Goal: Task Accomplishment & Management: Manage account settings

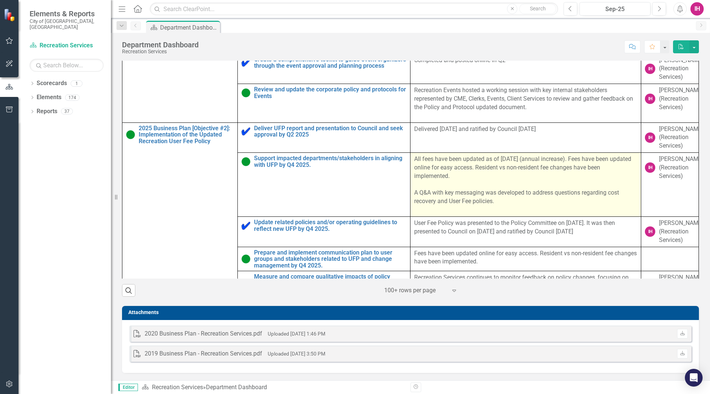
scroll to position [74, 0]
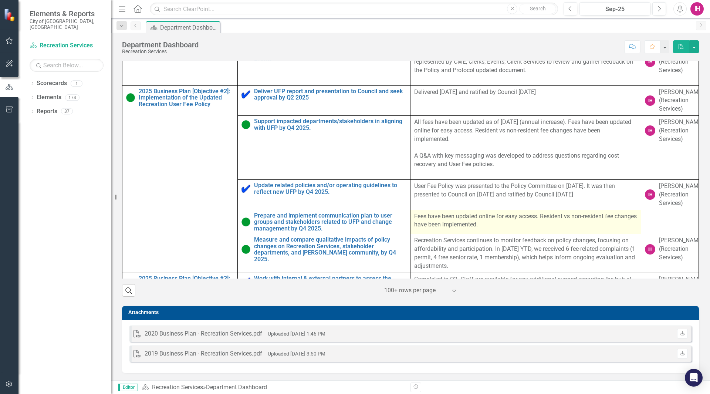
click at [475, 221] on p "Fees have been updated online for easy access. Resident vs non-resident fee cha…" at bounding box center [525, 220] width 223 height 17
click at [517, 223] on p "Fees have been updated online for easy access. Resident vs non-resident fee cha…" at bounding box center [525, 220] width 223 height 17
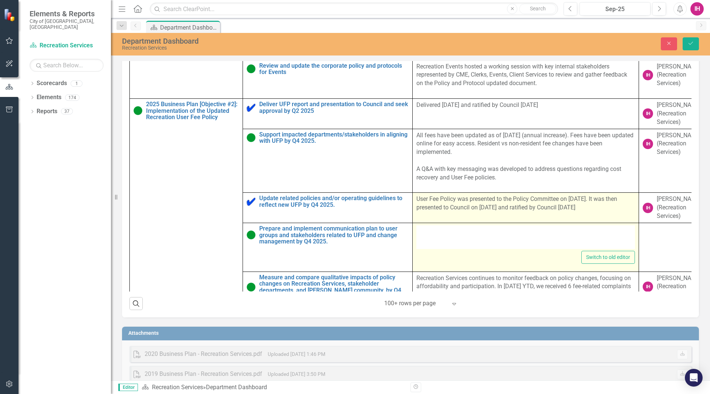
type textarea "<p>Fees have been updated online for easy access. Resident vs non-resident fee …"
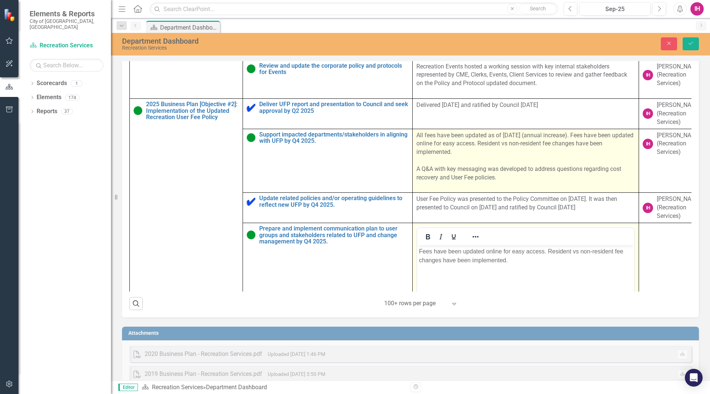
scroll to position [0, 0]
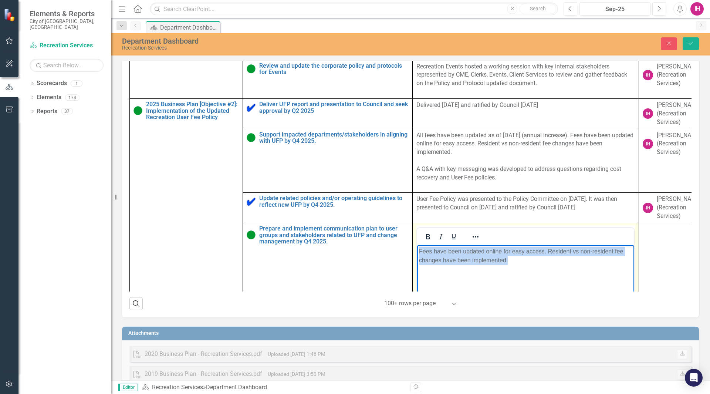
drag, startPoint x: 518, startPoint y: 264, endPoint x: 825, endPoint y: 510, distance: 393.4
click at [417, 254] on html "Fees have been updated online for easy access. Resident vs non-resident fee cha…" at bounding box center [525, 300] width 217 height 111
click at [421, 252] on p "Fees have been updated online for easy access. Resident vs non-resident fee cha…" at bounding box center [525, 256] width 213 height 18
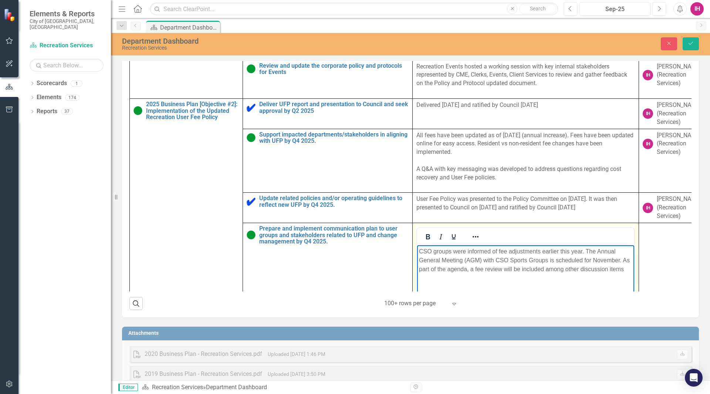
scroll to position [111, 0]
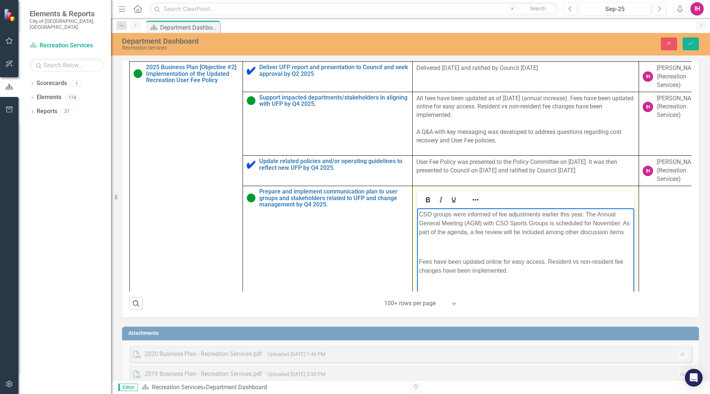
click at [447, 259] on p "Fees have been updated online for easy access. Resident vs non-resident fee cha…" at bounding box center [525, 266] width 213 height 18
click at [625, 232] on p "CSO groups were informed of fee adjustments earlier this year. The Annual Gener…" at bounding box center [525, 223] width 213 height 27
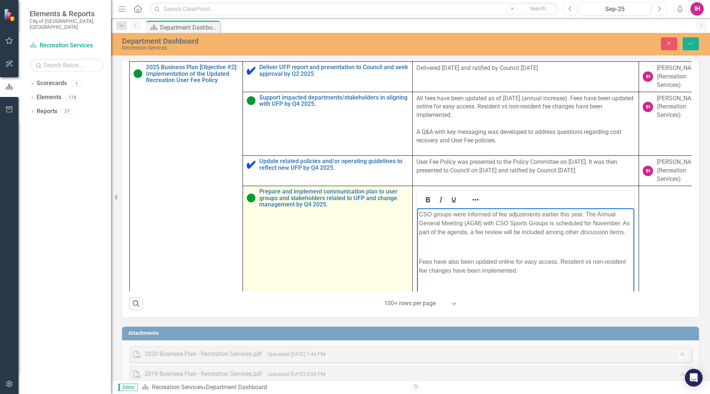
click at [347, 236] on td "Prepare and implement communication plan to user groups and stakeholders relate…" at bounding box center [328, 273] width 170 height 175
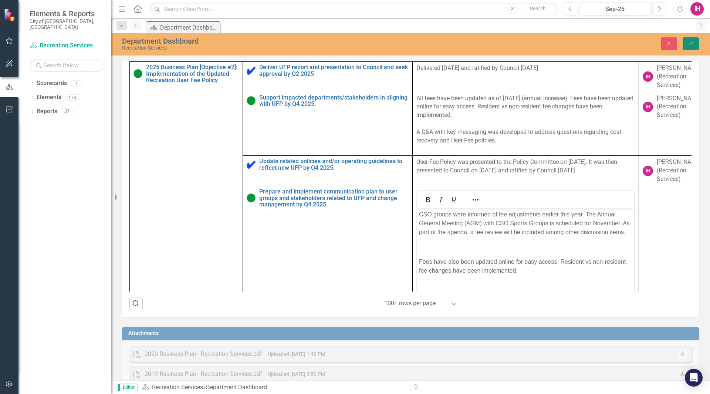
click at [690, 44] on icon "Save" at bounding box center [691, 43] width 7 height 5
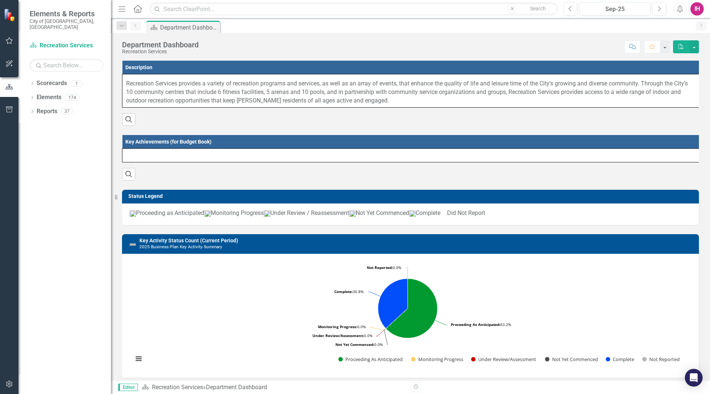
click at [682, 46] on icon "PDF" at bounding box center [681, 46] width 7 height 5
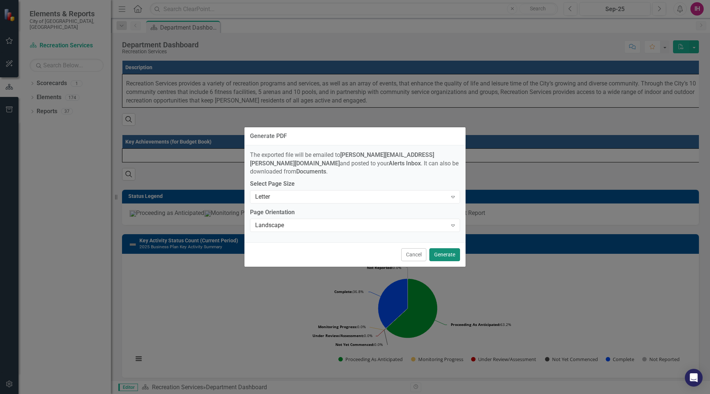
click at [447, 250] on button "Generate" at bounding box center [444, 254] width 31 height 13
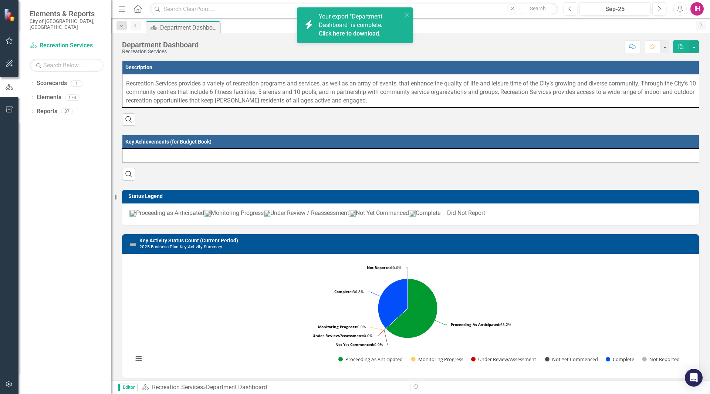
click at [361, 31] on link "Click here to download." at bounding box center [350, 33] width 62 height 7
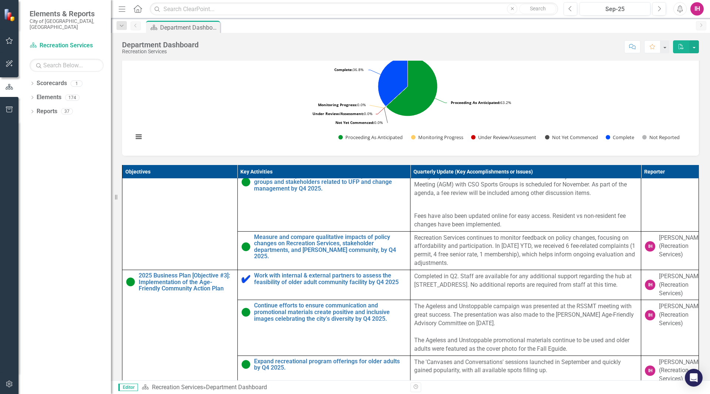
scroll to position [259, 0]
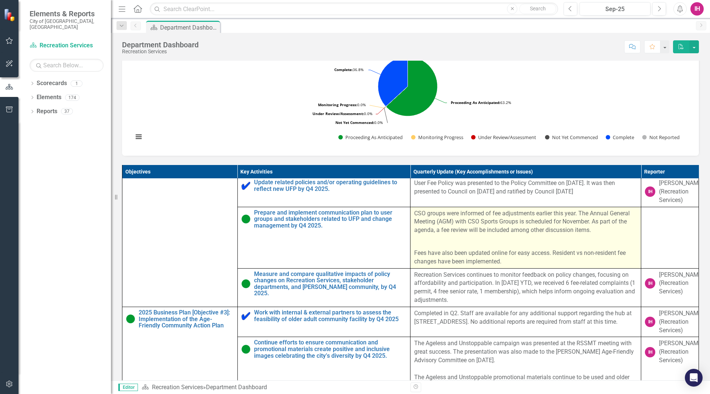
click at [485, 234] on span "CSO groups were informed of fee adjustments earlier this year. The Annual Gener…" at bounding box center [522, 222] width 216 height 24
click at [560, 233] on span "CSO groups were informed of fee adjustments earlier this year. The Annual Gener…" at bounding box center [522, 222] width 216 height 24
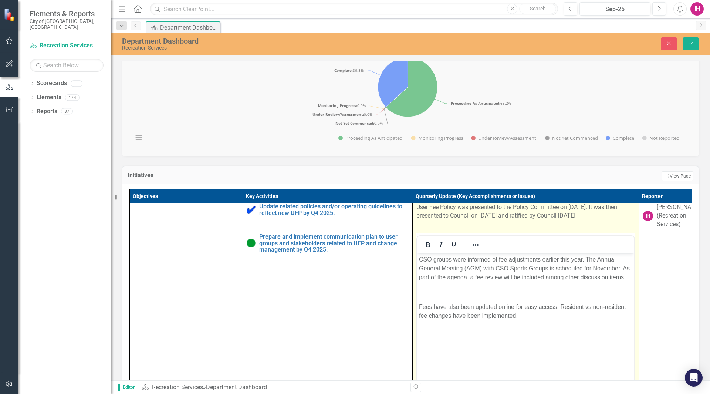
scroll to position [0, 0]
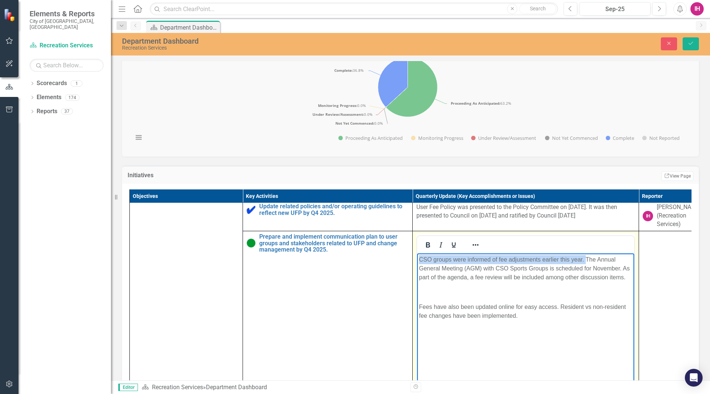
drag, startPoint x: 586, startPoint y: 259, endPoint x: 400, endPoint y: 258, distance: 185.7
click at [417, 258] on html "CSO groups were informed of fee adjustments earlier this year. The Annual Gener…" at bounding box center [525, 308] width 217 height 111
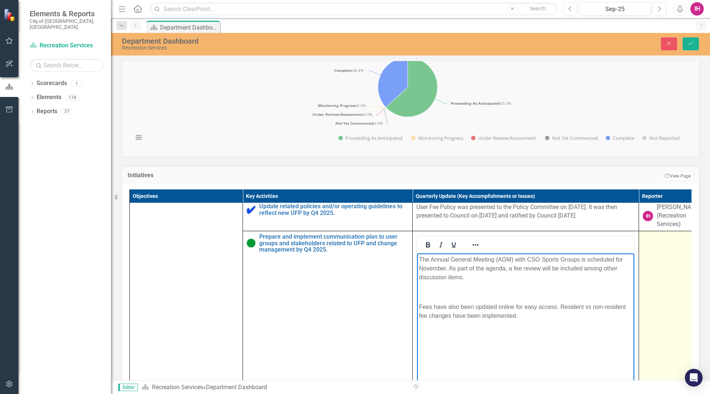
click at [656, 307] on td at bounding box center [667, 318] width 57 height 175
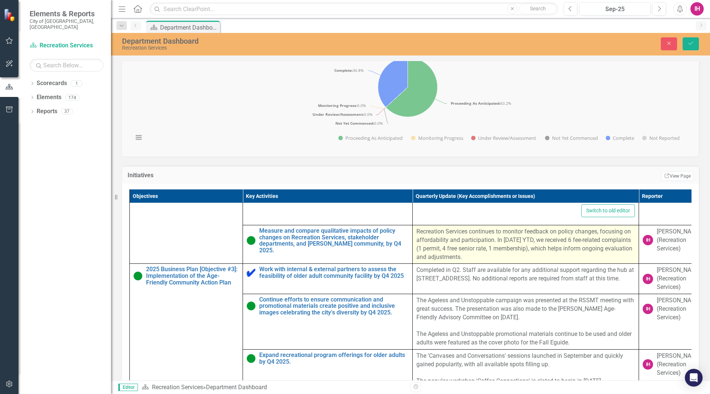
scroll to position [481, 0]
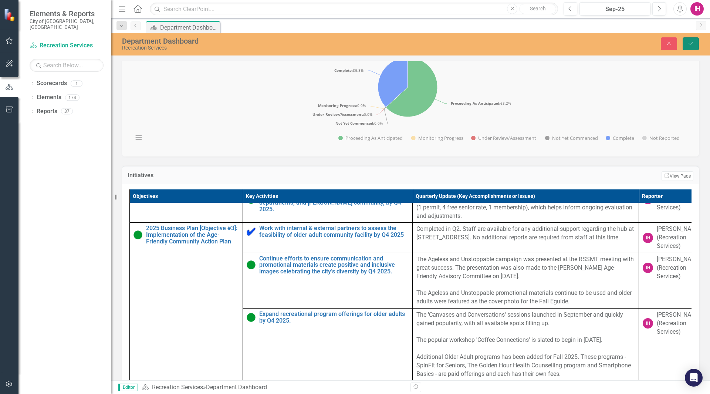
click at [698, 41] on button "Save" at bounding box center [691, 43] width 16 height 13
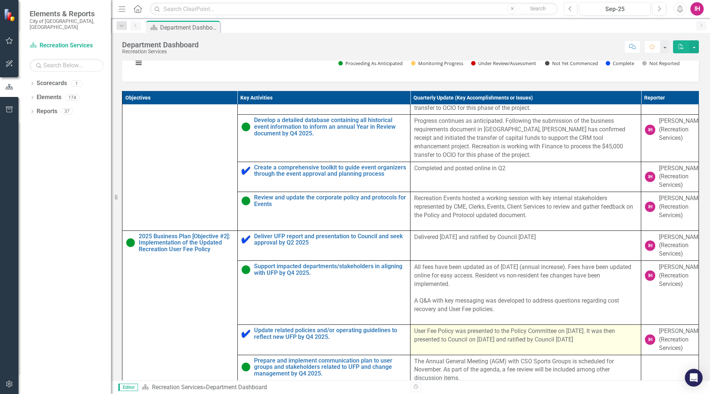
scroll to position [74, 0]
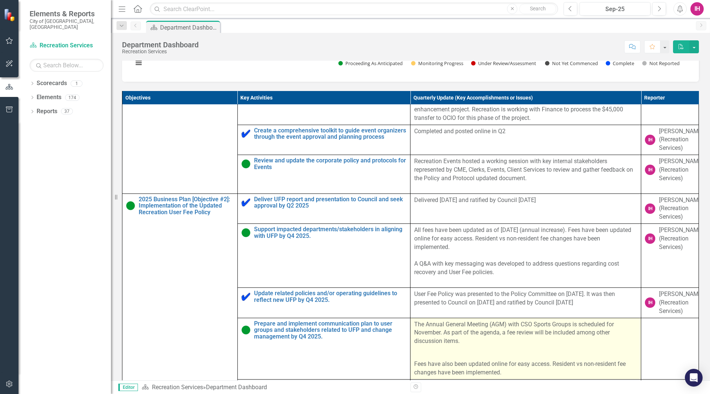
click at [457, 338] on span "The Annual General Meeting (AGM) with CSO Sports Groups is scheduled for Novemb…" at bounding box center [514, 333] width 200 height 24
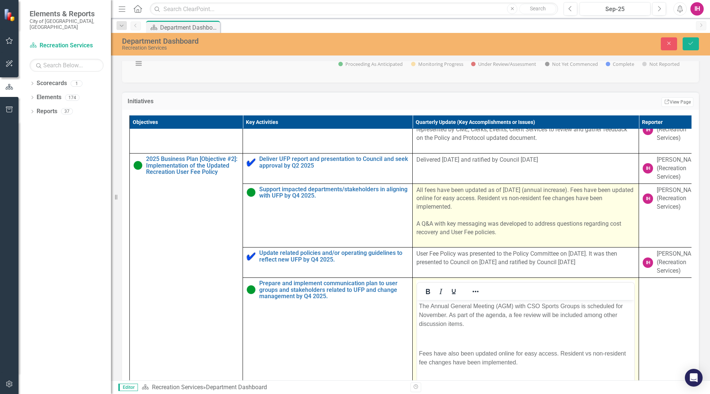
scroll to position [148, 0]
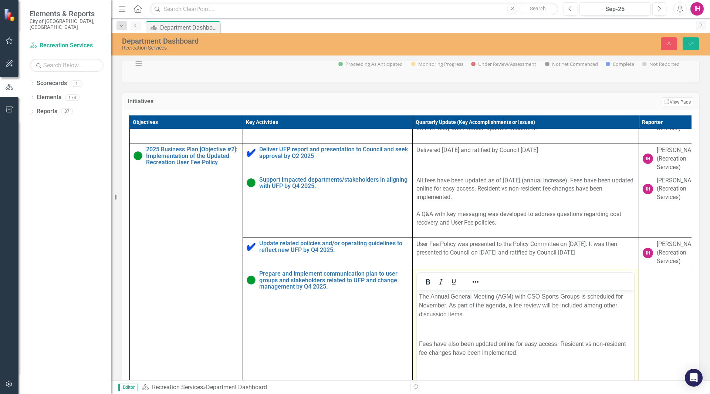
click at [545, 295] on span "The Annual General Meeting (AGM) with CSO Sports Groups is scheduled for Novemb…" at bounding box center [521, 305] width 204 height 24
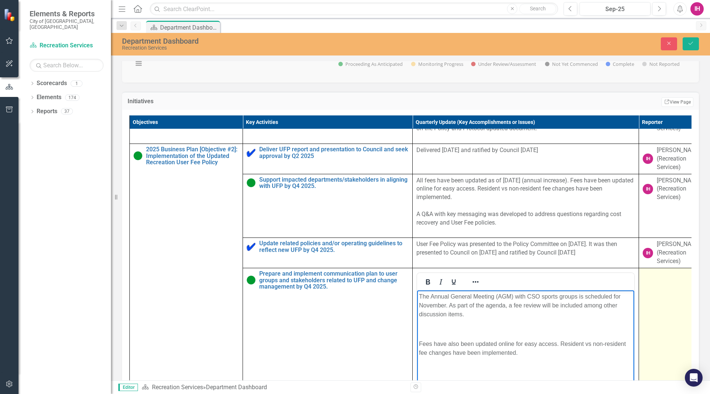
scroll to position [222, 0]
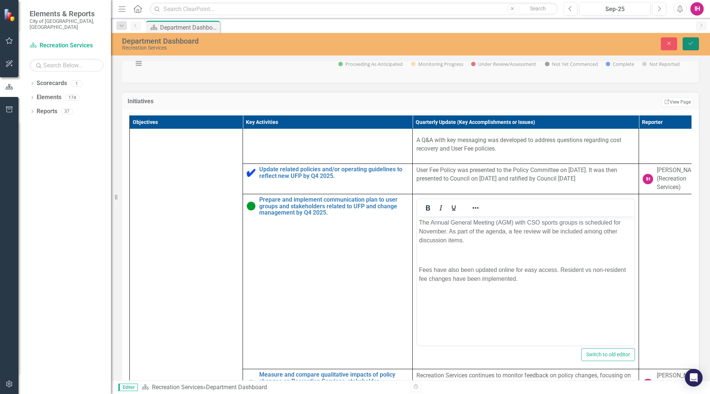
click at [694, 45] on icon "Save" at bounding box center [691, 43] width 7 height 5
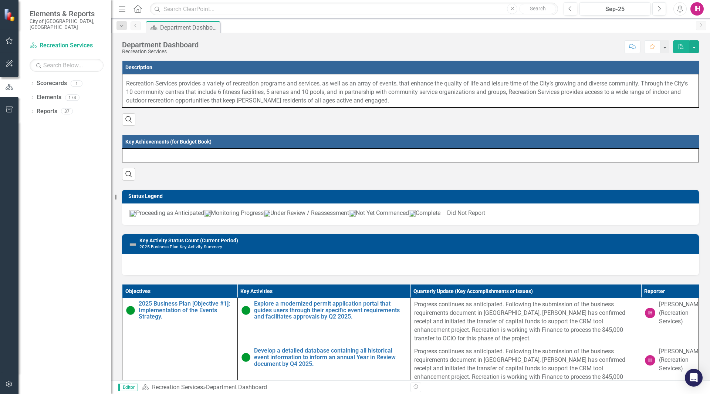
click at [682, 45] on icon "PDF" at bounding box center [681, 46] width 7 height 5
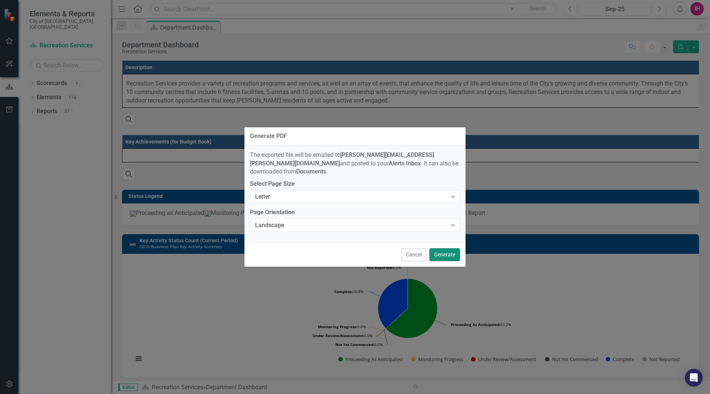
click at [447, 248] on button "Generate" at bounding box center [444, 254] width 31 height 13
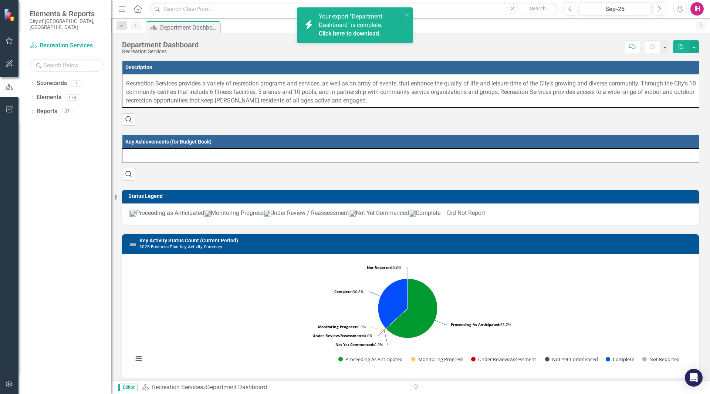
click at [359, 30] on link "Click here to download." at bounding box center [350, 33] width 62 height 7
